Goal: Information Seeking & Learning: Learn about a topic

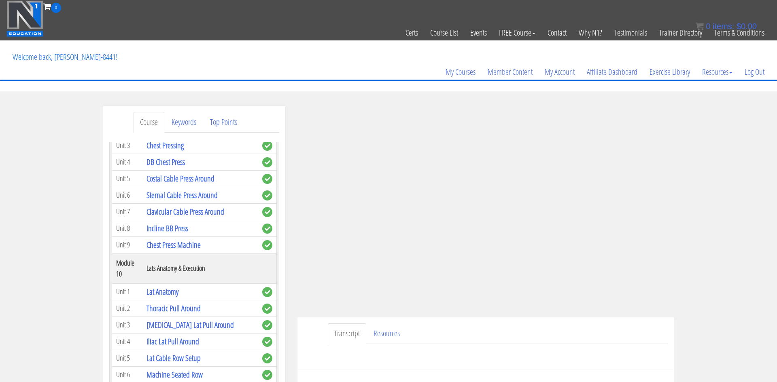
scroll to position [1410, 0]
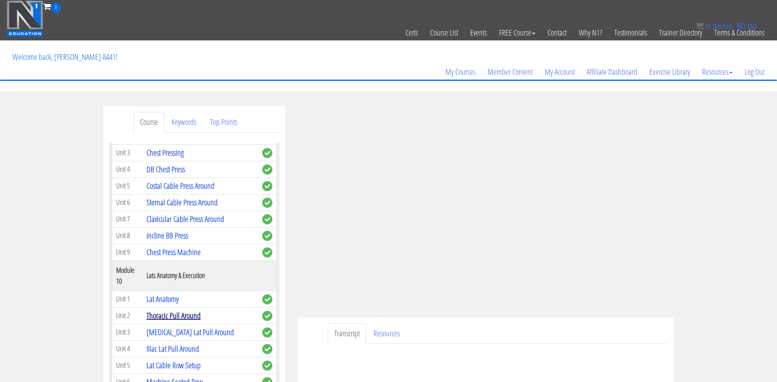
click at [171, 310] on link "Thoracic Pull Around" at bounding box center [173, 315] width 54 height 11
click at [167, 294] on link "Lat Anatomy" at bounding box center [162, 299] width 32 height 11
click at [168, 294] on link "Lat Anatomy" at bounding box center [162, 299] width 32 height 11
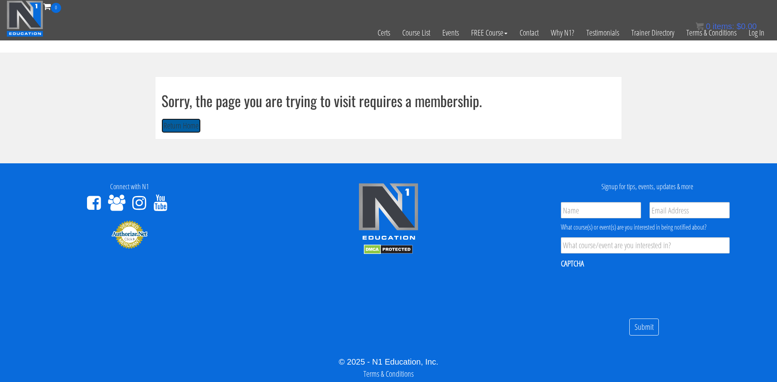
click at [184, 124] on button "Return Home" at bounding box center [180, 126] width 39 height 15
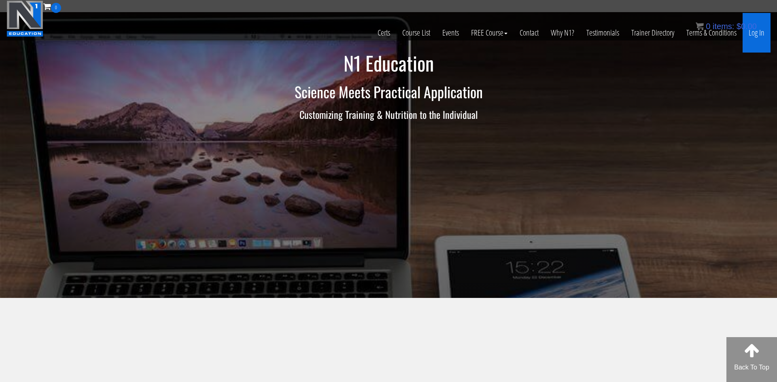
click at [763, 30] on link "Log In" at bounding box center [756, 33] width 28 height 40
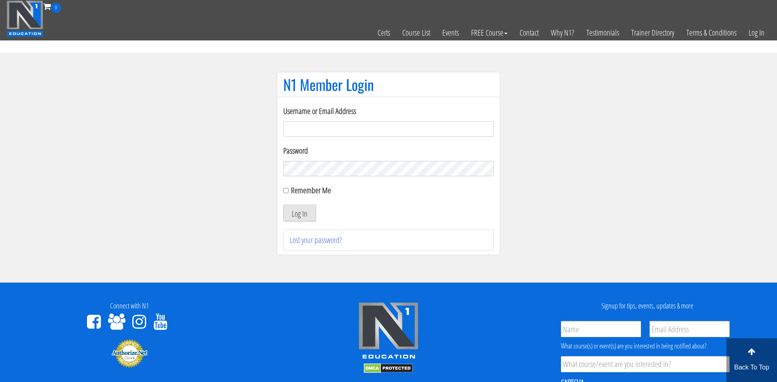
type input "adamreeder30@gmail.com"
click at [305, 213] on button "Log In" at bounding box center [299, 213] width 33 height 17
click at [299, 214] on button "Log In" at bounding box center [299, 213] width 33 height 17
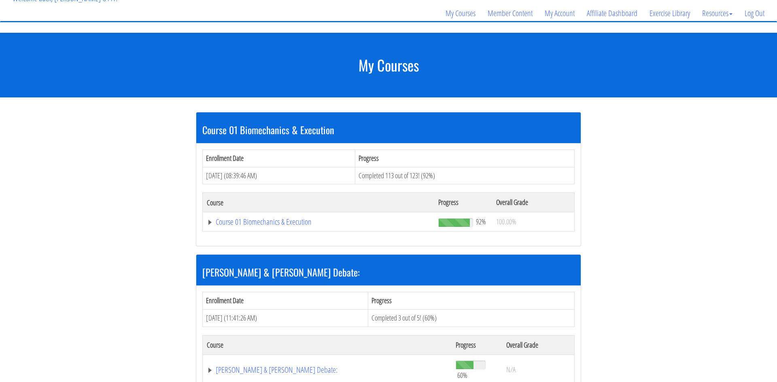
scroll to position [59, 0]
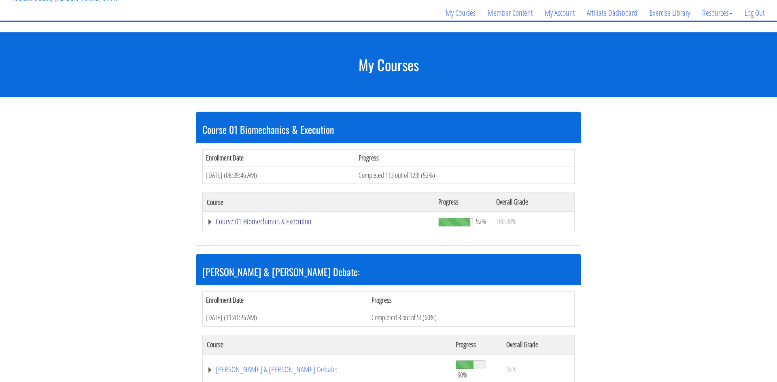
click at [275, 223] on link "Course 01 Biomechanics & Execution" at bounding box center [318, 222] width 223 height 8
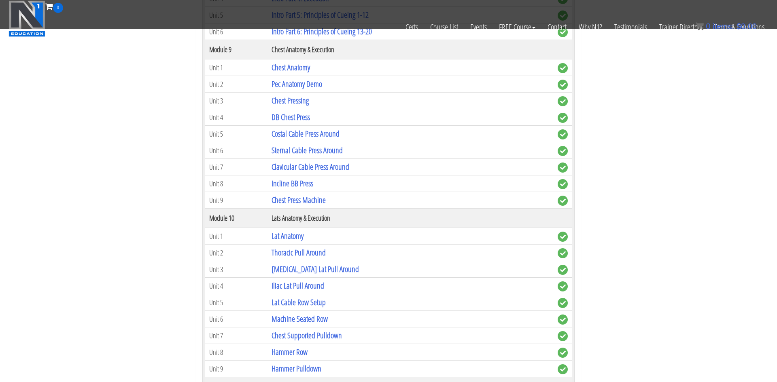
scroll to position [1254, 0]
click at [290, 235] on link "Lat Anatomy" at bounding box center [287, 235] width 32 height 11
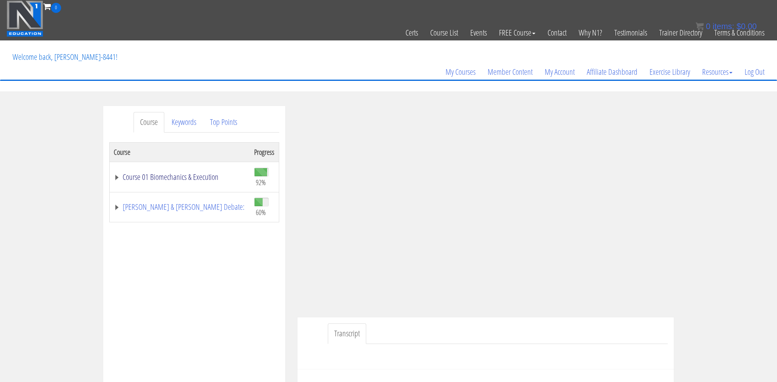
click at [150, 180] on link "Course 01 Biomechanics & Execution" at bounding box center [180, 177] width 132 height 8
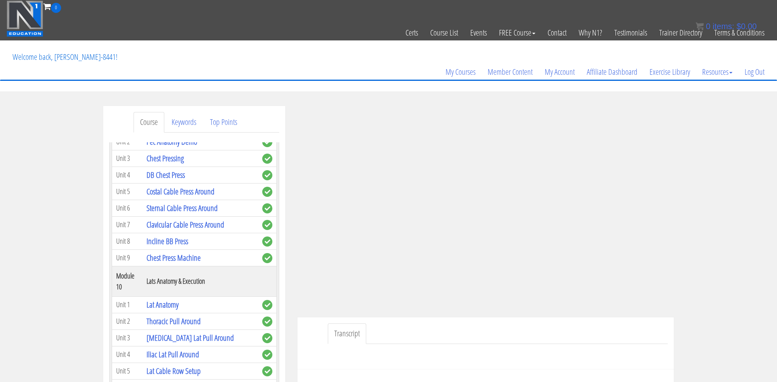
scroll to position [1405, 0]
click at [180, 316] on link "Thoracic Pull Around" at bounding box center [173, 321] width 54 height 11
click at [163, 316] on link "Thoracic Pull Around" at bounding box center [173, 321] width 54 height 11
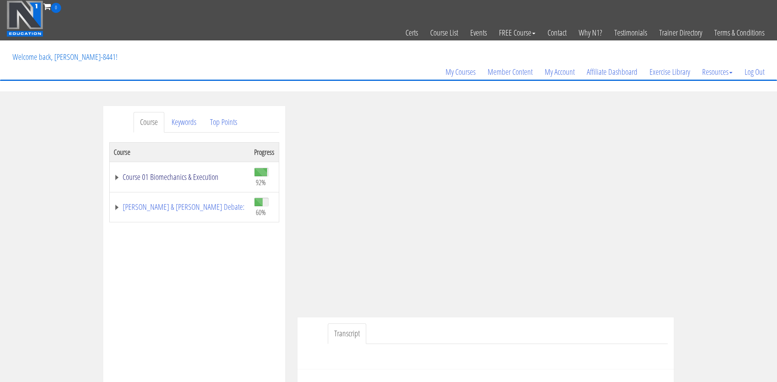
click at [120, 178] on link "Course 01 Biomechanics & Execution" at bounding box center [180, 177] width 132 height 8
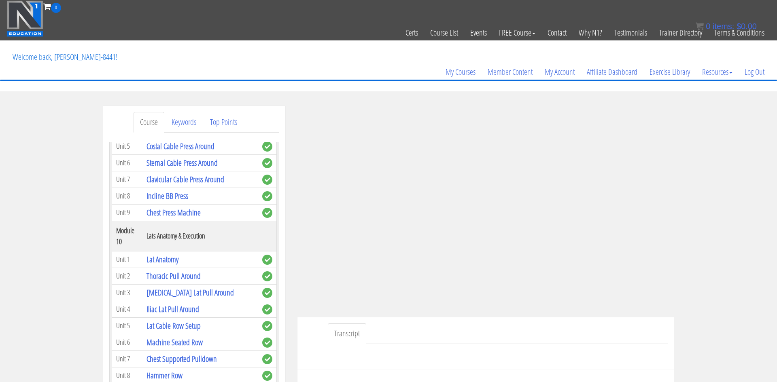
scroll to position [1450, 0]
click at [177, 337] on link "Machine Seated Row" at bounding box center [174, 342] width 56 height 11
click at [172, 337] on link "Machine Seated Row" at bounding box center [174, 342] width 56 height 11
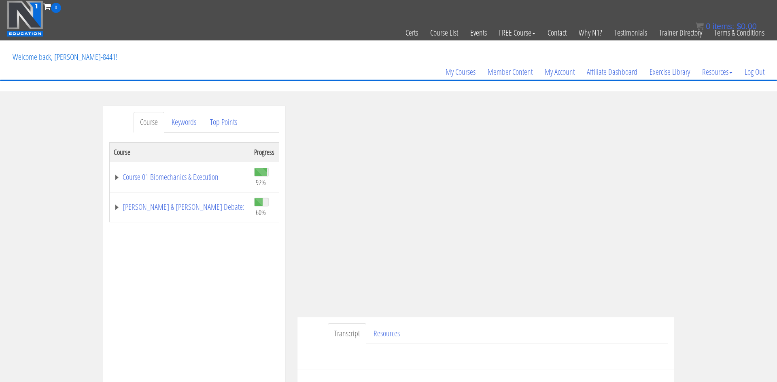
click at [310, 326] on div "Transcript Resources" at bounding box center [485, 344] width 376 height 52
click at [115, 179] on link "Course 01 Biomechanics & Execution" at bounding box center [180, 177] width 132 height 8
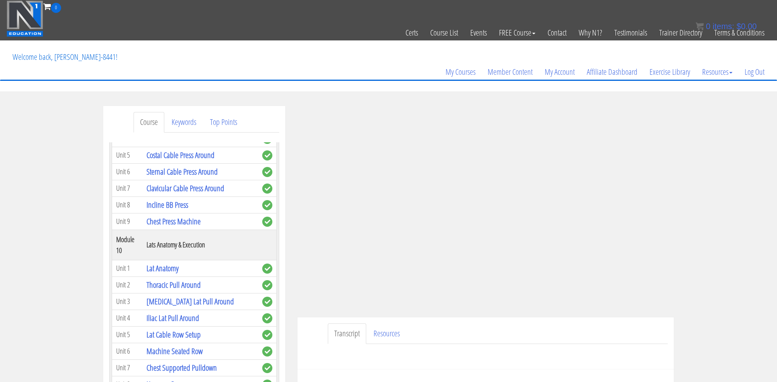
scroll to position [1439, 0]
click at [189, 364] on link "Chest Supported Pulldown" at bounding box center [181, 369] width 70 height 11
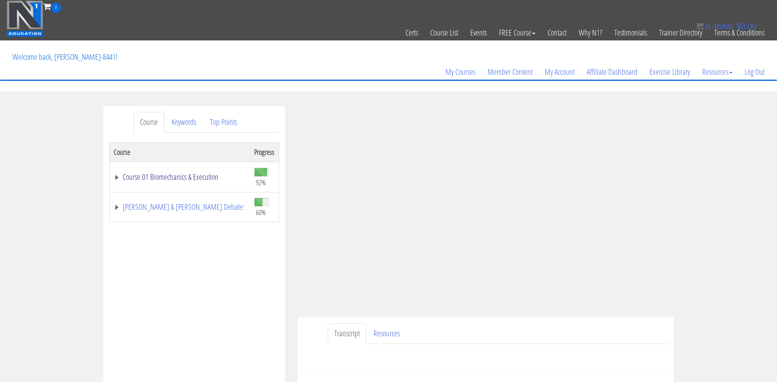
click at [210, 174] on link "Course 01 Biomechanics & Execution" at bounding box center [180, 177] width 132 height 8
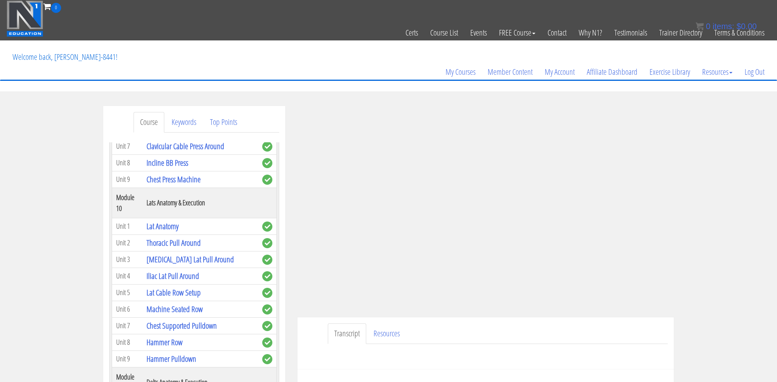
scroll to position [1468, 0]
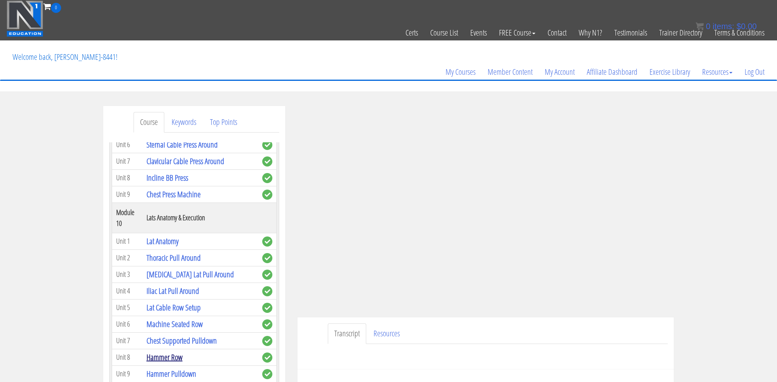
click at [165, 352] on link "Hammer Row" at bounding box center [164, 357] width 36 height 11
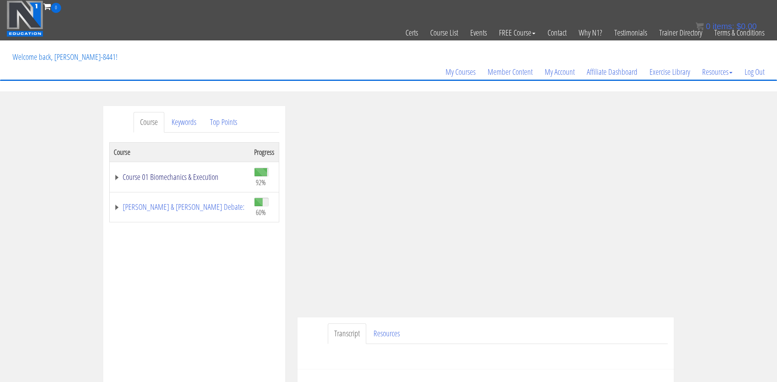
click at [119, 180] on link "Course 01 Biomechanics & Execution" at bounding box center [180, 177] width 132 height 8
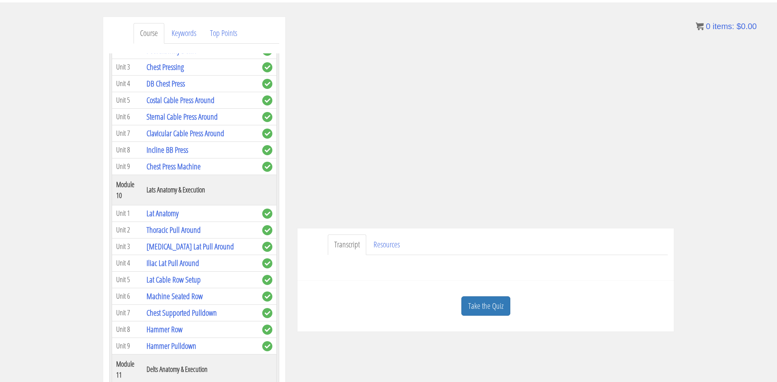
scroll to position [1405, 0]
click at [186, 343] on link "Hammer Pulldown" at bounding box center [171, 348] width 50 height 11
